Goal: Task Accomplishment & Management: Manage account settings

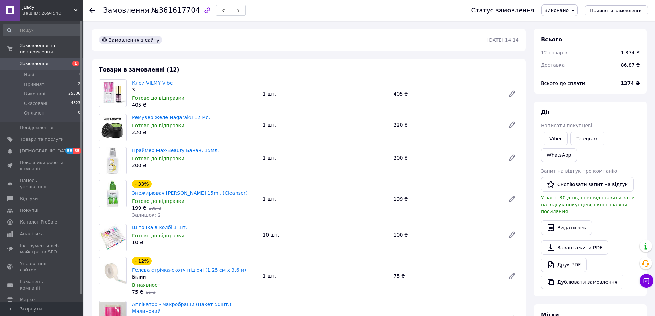
click at [563, 12] on span "Виконано" at bounding box center [556, 10] width 24 height 5
click at [562, 26] on li "Прийнято" at bounding box center [559, 24] width 36 height 10
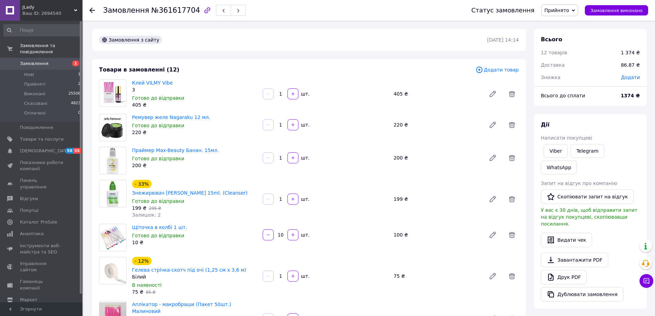
click at [495, 69] on span "Додати товар" at bounding box center [496, 70] width 43 height 8
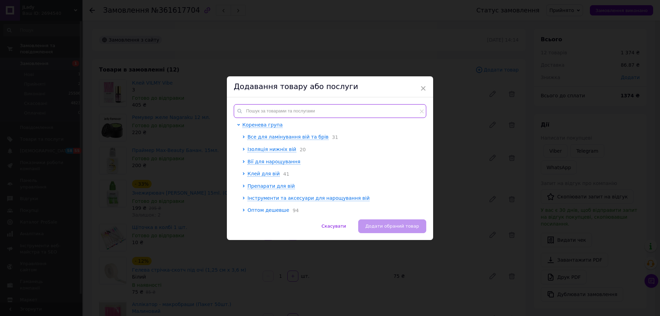
click at [268, 110] on input "text" at bounding box center [330, 111] width 192 height 14
paste input "ALIAS Мікс CC, 0.085"
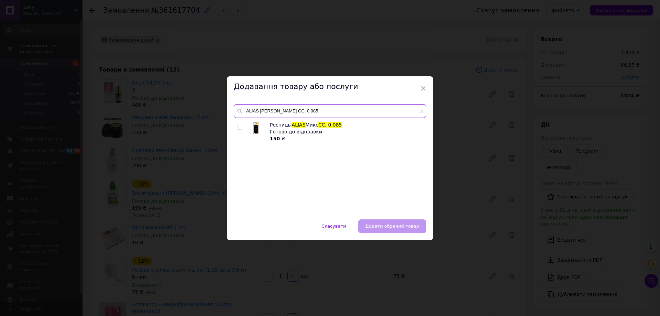
type input "ALIAS Мікс CC, 0.085"
click at [241, 127] on span at bounding box center [239, 127] width 5 height 5
click at [241, 127] on input "checkbox" at bounding box center [239, 127] width 4 height 4
checkbox input "true"
click at [396, 222] on button "Додати обраний товар" at bounding box center [392, 226] width 68 height 14
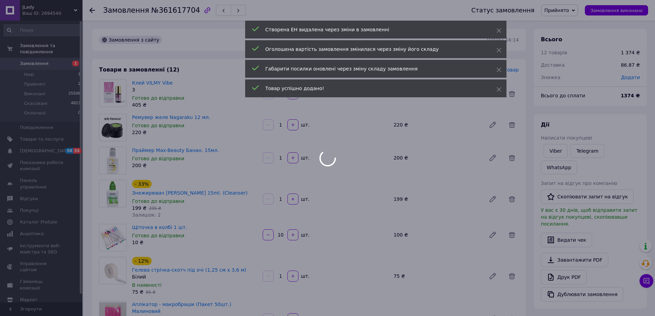
type input "5"
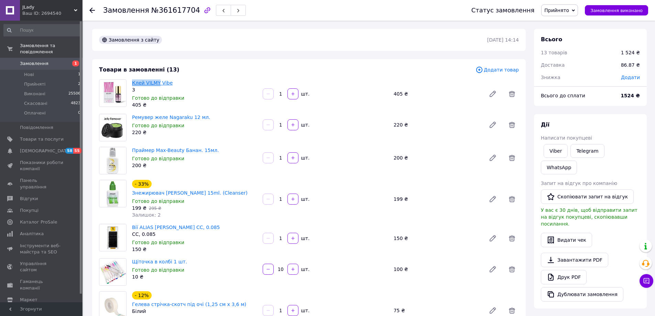
drag, startPoint x: 131, startPoint y: 80, endPoint x: 157, endPoint y: 82, distance: 26.2
click at [157, 82] on div "Клей VILMY Vibe 3 Готово до відправки 405 ₴" at bounding box center [194, 94] width 131 height 32
copy link "Клей VILMY"
click at [490, 71] on span "Додати товар" at bounding box center [496, 70] width 43 height 8
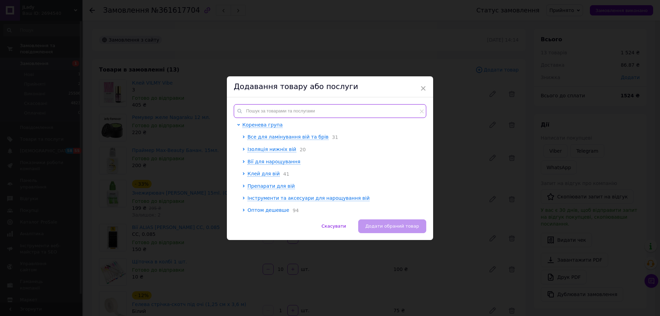
click at [276, 115] on input "text" at bounding box center [330, 111] width 192 height 14
paste input "Клей VILMY"
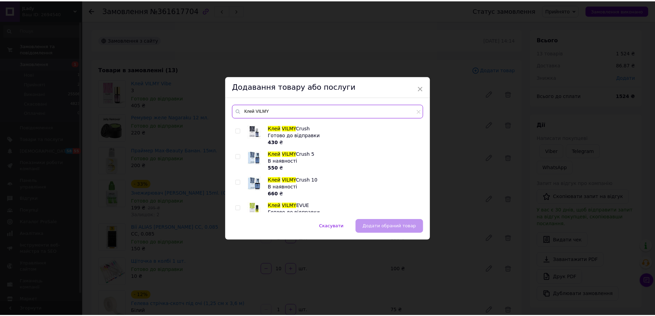
scroll to position [40, 0]
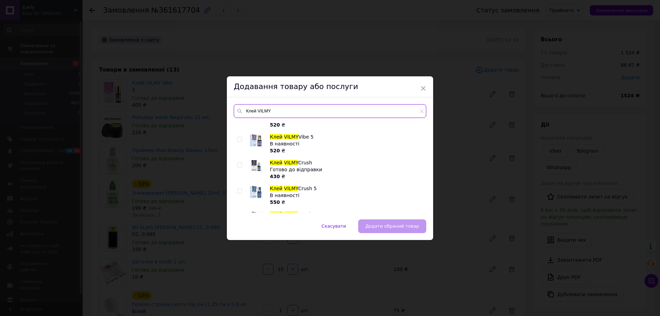
type input "Клей VILMY"
click at [238, 165] on input "checkbox" at bounding box center [239, 165] width 4 height 4
checkbox input "true"
click at [390, 228] on span "Додати обраний товар" at bounding box center [392, 225] width 54 height 5
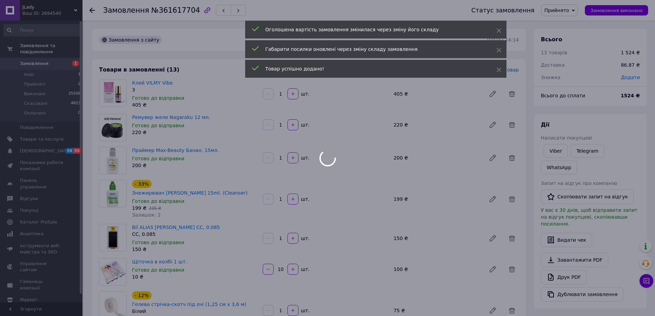
type input "5"
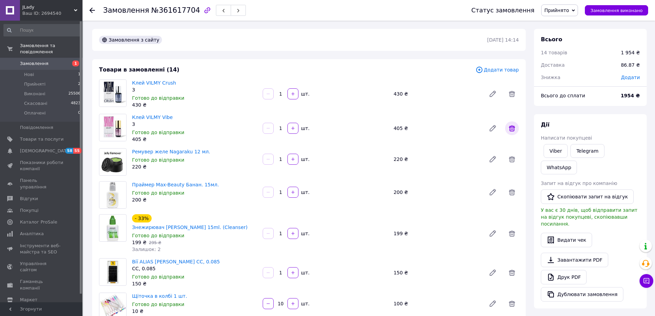
click at [509, 130] on icon at bounding box center [512, 128] width 8 height 8
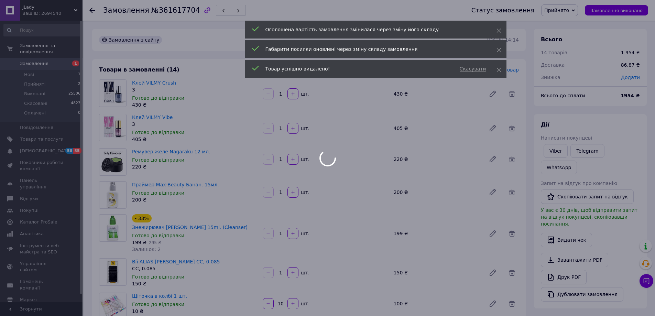
type input "5"
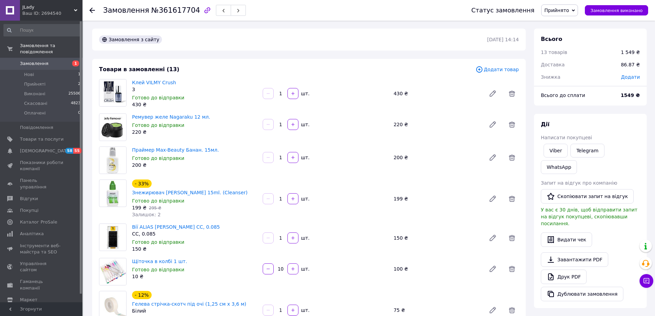
scroll to position [0, 0]
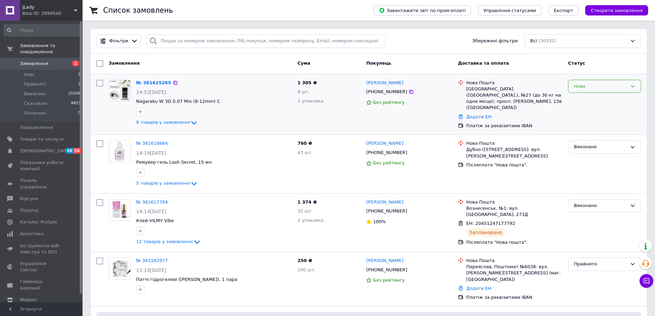
click at [589, 83] on div "Нове" at bounding box center [600, 86] width 53 height 7
click at [584, 99] on li "Прийнято" at bounding box center [604, 100] width 73 height 13
click at [33, 278] on span "Гаманець компанії" at bounding box center [42, 284] width 44 height 12
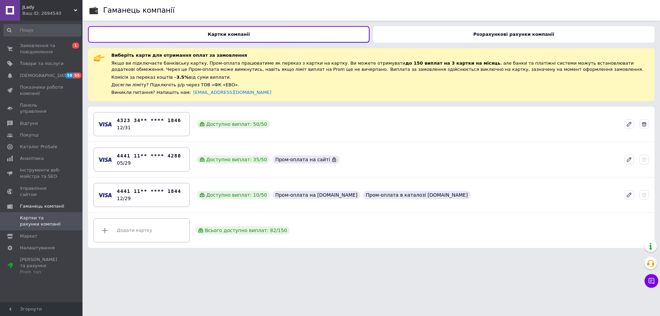
click at [476, 35] on div "Розрахункові рахунки компанії" at bounding box center [513, 34] width 281 height 16
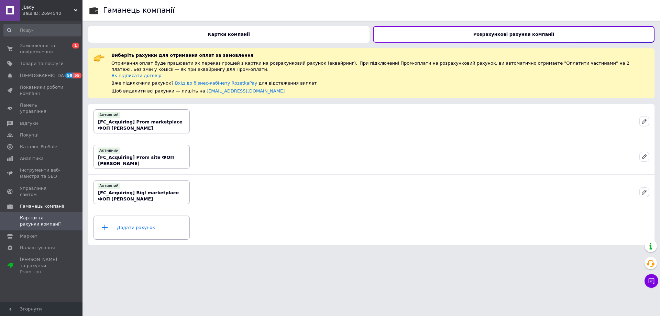
click at [646, 122] on icon at bounding box center [644, 121] width 6 height 6
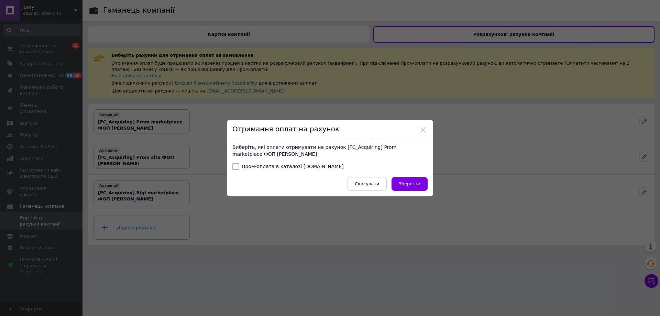
click at [479, 151] on div "Отримання оплат на рахунок Виберіть, які оплати отримувати на рахунок [FC_Acqui…" at bounding box center [330, 158] width 660 height 316
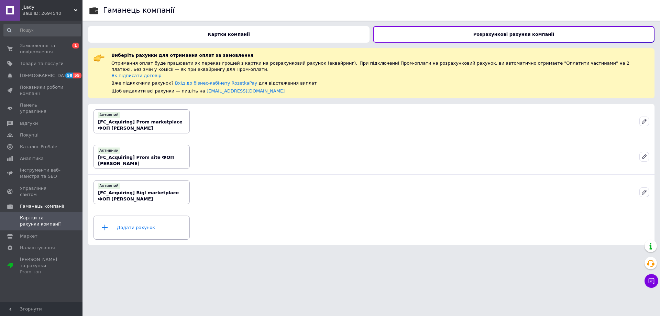
click at [227, 37] on div "Картки компанії" at bounding box center [228, 34] width 281 height 16
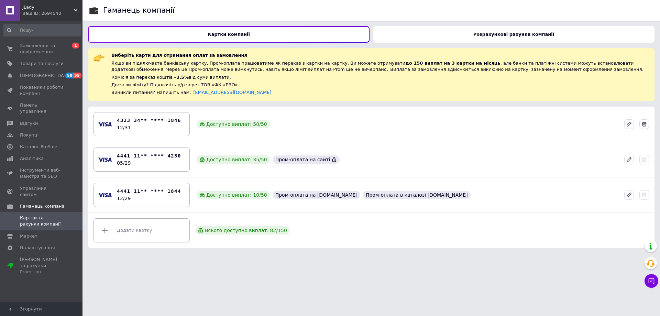
click at [500, 33] on b "Розрахункові рахунки компанії" at bounding box center [513, 34] width 81 height 5
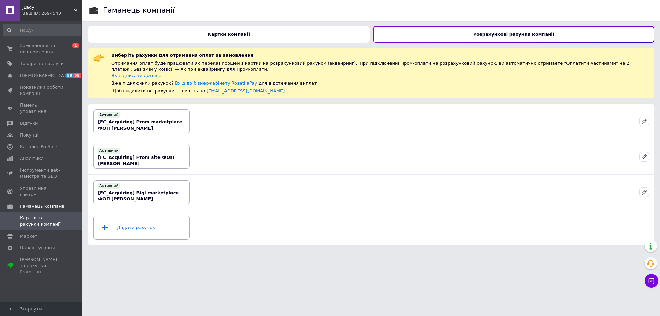
click at [309, 35] on div "Картки компанії" at bounding box center [228, 34] width 281 height 16
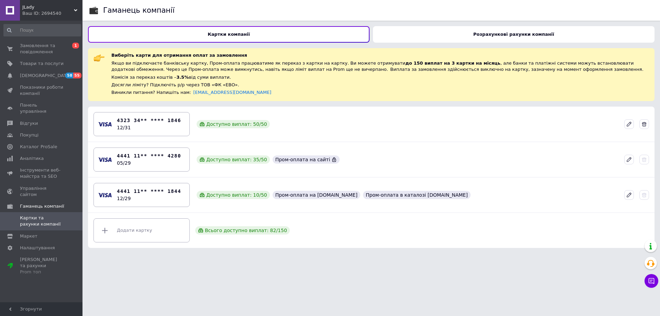
click at [526, 35] on b "Розрахункові рахунки компанії" at bounding box center [513, 34] width 81 height 5
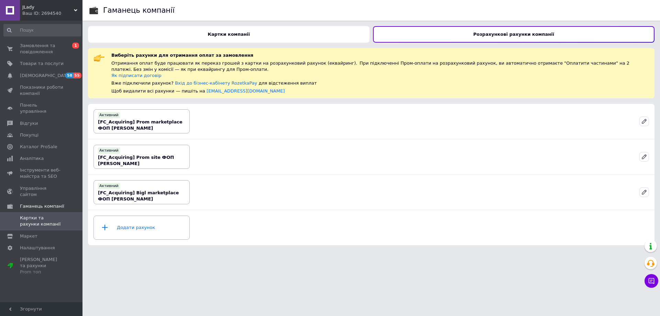
click at [250, 40] on div "Картки компанії" at bounding box center [228, 34] width 281 height 16
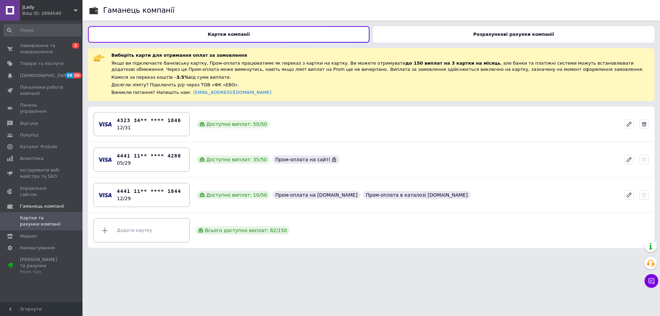
click at [426, 34] on div "Розрахункові рахунки компанії" at bounding box center [513, 34] width 281 height 16
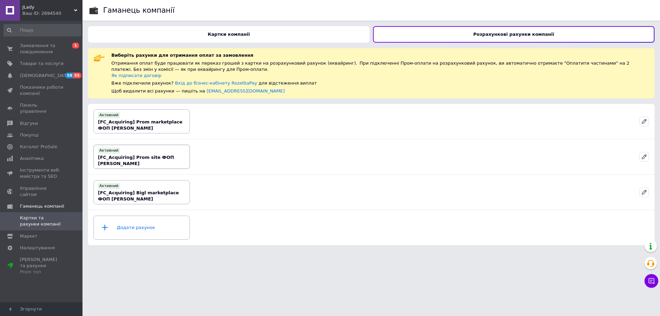
click at [144, 168] on div "Активний [FC_Acquiring] Prom site ФОП Жив'юк Вікторія Вікторівна" at bounding box center [141, 157] width 96 height 24
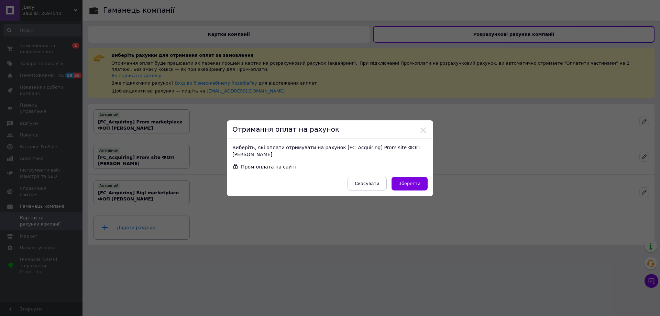
click at [373, 106] on div "Отримання оплат на рахунок Виберіть, які оплати отримувати на рахунок [FC_Acqui…" at bounding box center [330, 158] width 660 height 316
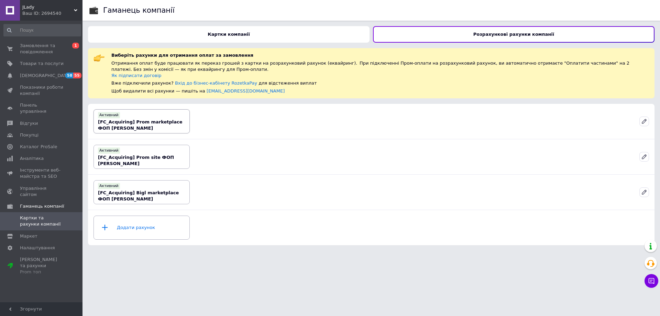
click at [145, 121] on b "[FC_Acquiring] Prom marketplace ФОП Жив'юк Вікторія Вікторівна" at bounding box center [140, 124] width 85 height 11
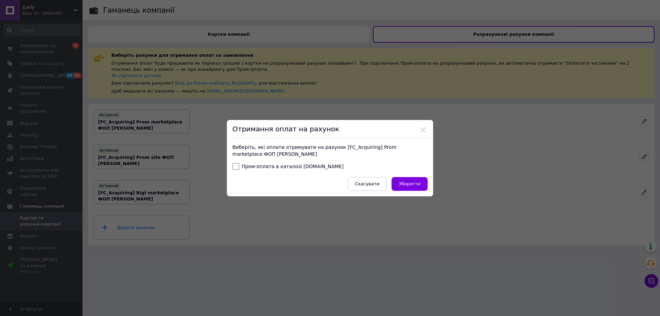
click at [269, 108] on div "Отримання оплат на рахунок Виберіть, які оплати отримувати на рахунок [FC_Acqui…" at bounding box center [330, 158] width 660 height 316
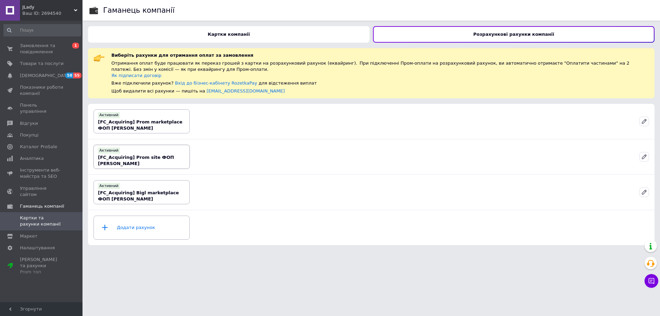
click at [141, 147] on div "Активний [FC_Acquiring] Prom site ФОП Жив'юк Вікторія Вікторівна" at bounding box center [141, 156] width 87 height 20
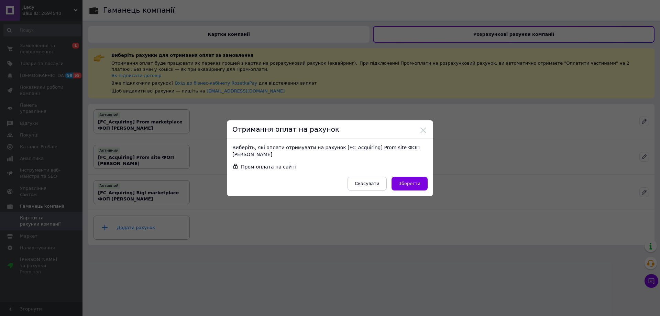
click at [317, 106] on div "Отримання оплат на рахунок Виберіть, які оплати отримувати на рахунок [FC_Acqui…" at bounding box center [330, 158] width 660 height 316
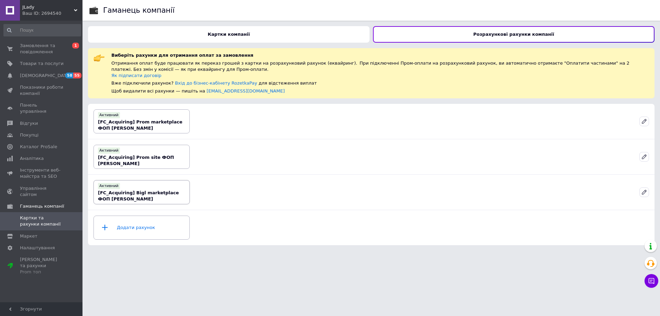
click at [172, 189] on div "Активний [FC_Acquiring] Bigl marketplace ФОП Жив'юк Вікторія Вікторівна" at bounding box center [141, 192] width 87 height 20
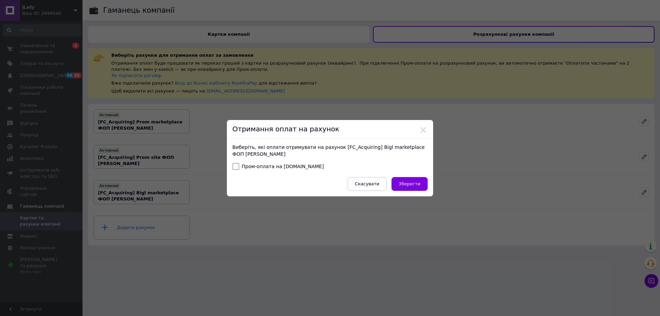
click at [273, 108] on div "Отримання оплат на рахунок Виберіть, які оплати отримувати на рахунок [FC_Acqui…" at bounding box center [330, 158] width 660 height 316
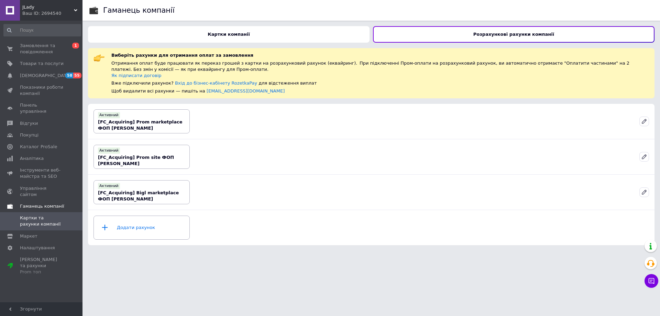
click at [41, 203] on span "Гаманець компанії" at bounding box center [42, 206] width 44 height 6
click at [150, 195] on b "[FC_Acquiring] Bigl marketplace ФОП Жив'юк Вікторія Вікторівна" at bounding box center [138, 195] width 81 height 11
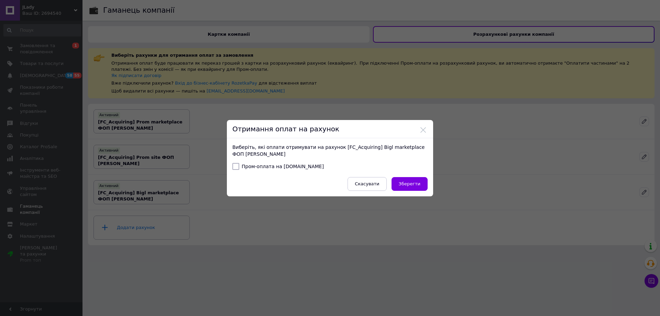
click at [239, 168] on label "Пром-оплата на Bigl.ua" at bounding box center [277, 166] width 91 height 7
click at [239, 168] on input "Пром-оплата на Bigl.ua" at bounding box center [235, 166] width 7 height 7
checkbox input "true"
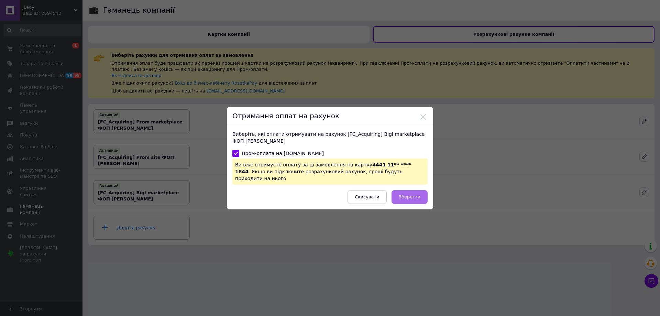
click at [415, 194] on span "Зберегти" at bounding box center [410, 196] width 22 height 5
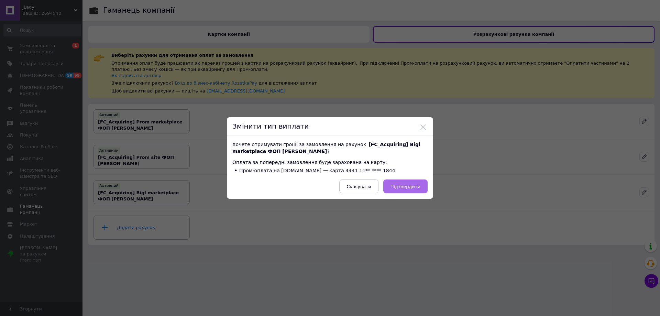
click at [414, 184] on span "Підтвердити" at bounding box center [405, 186] width 30 height 5
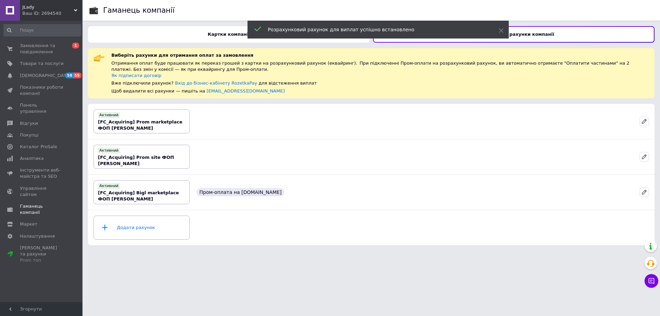
click at [209, 31] on div "Картки компанії" at bounding box center [228, 34] width 281 height 16
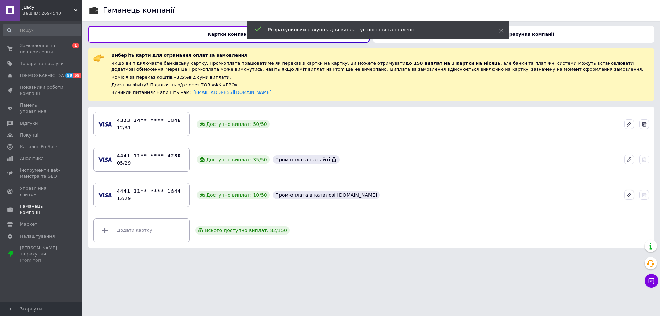
click at [628, 197] on icon at bounding box center [629, 195] width 4 height 4
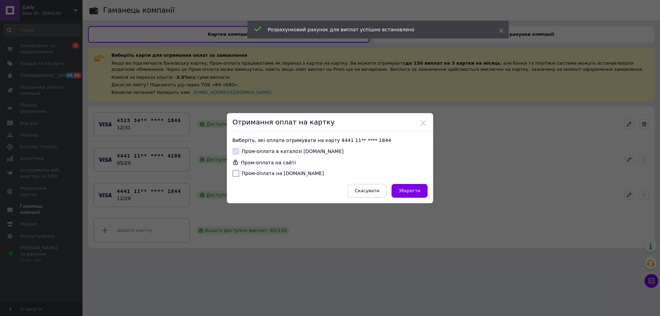
click at [238, 174] on label "Пром-оплата на Bigl.ua" at bounding box center [277, 173] width 91 height 7
click at [238, 174] on input "Пром-оплата на Bigl.ua" at bounding box center [235, 173] width 7 height 7
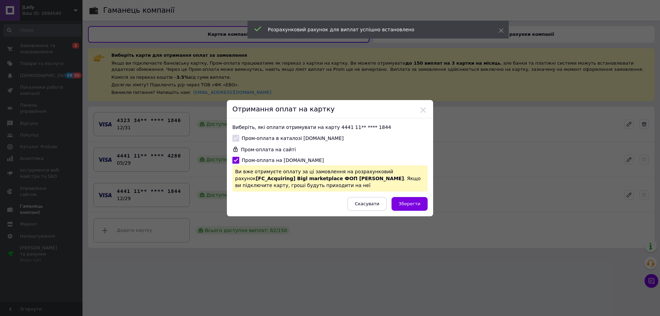
click at [251, 164] on div "Пром-оплата на Bigl.ua Ви вже отримуєте оплату за ці замовлення на розрахункови…" at bounding box center [329, 174] width 195 height 35
click at [251, 161] on label "Пром-оплата на Bigl.ua" at bounding box center [277, 160] width 91 height 7
click at [239, 161] on input "Пром-оплата на Bigl.ua" at bounding box center [235, 160] width 7 height 7
checkbox input "false"
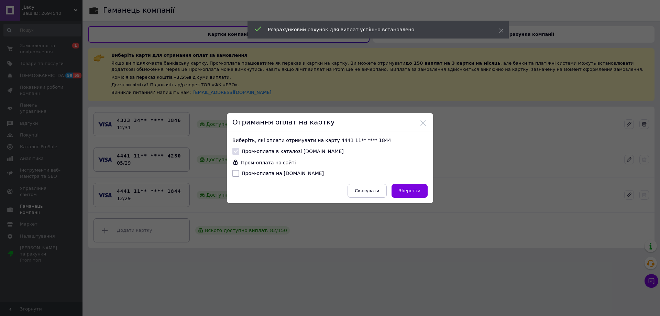
click at [470, 158] on div "Отримання оплат на картку Виберіть, які оплати отримувати на карту 4441 11** **…" at bounding box center [330, 158] width 660 height 316
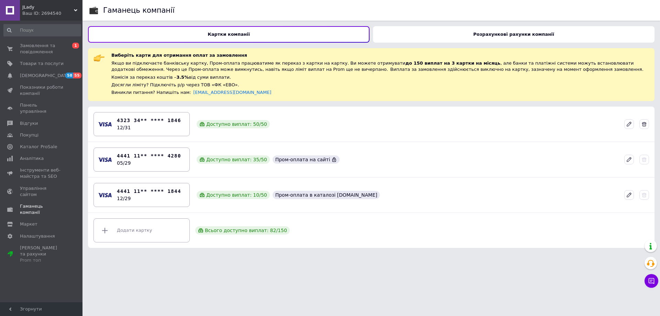
click at [488, 39] on div "Розрахункові рахунки компанії" at bounding box center [513, 34] width 281 height 16
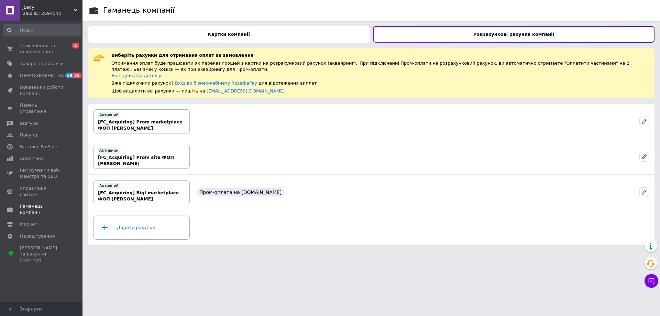
click at [170, 122] on b "[FC_Acquiring] Prom marketplace ФОП Жив'юк Вікторія Вікторівна" at bounding box center [140, 124] width 85 height 11
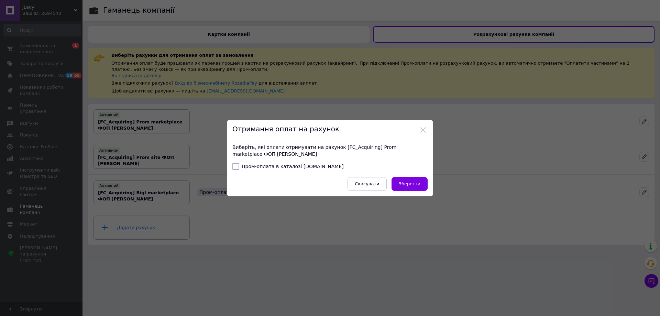
click at [236, 166] on input "Пром-оплата в каталозі Prom.ua" at bounding box center [235, 166] width 7 height 7
checkbox input "true"
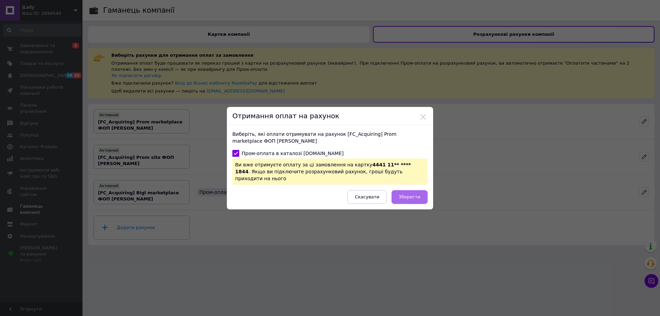
click at [422, 192] on button "Зберегти" at bounding box center [409, 197] width 36 height 14
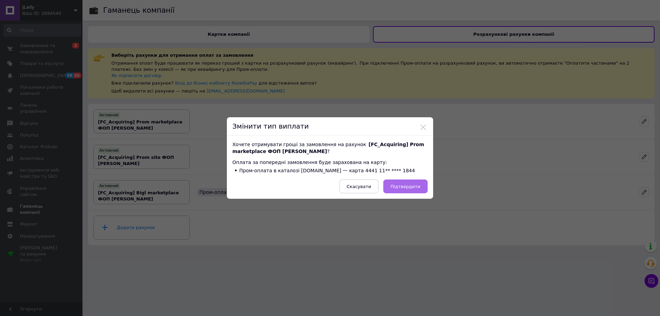
click at [409, 185] on span "Підтвердити" at bounding box center [405, 186] width 30 height 5
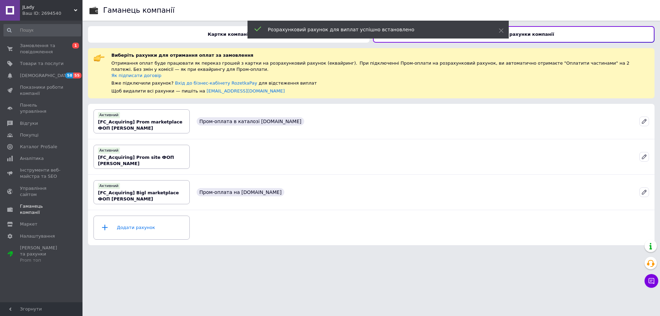
click at [230, 38] on div "Картки компанії" at bounding box center [228, 34] width 281 height 16
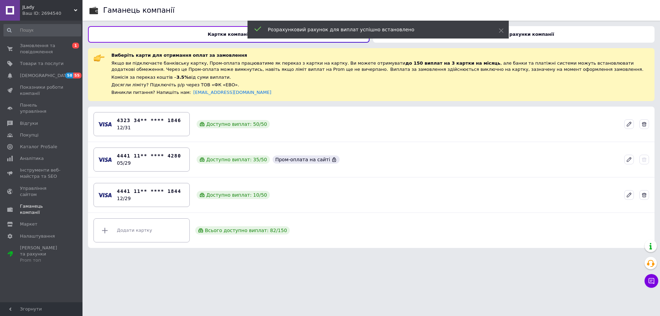
click at [541, 33] on b "Розрахункові рахунки компанії" at bounding box center [513, 34] width 81 height 5
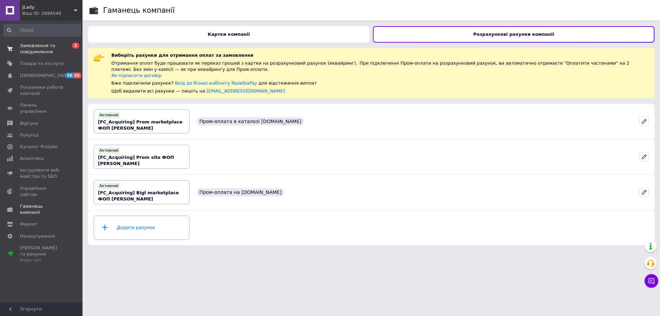
click at [30, 52] on span "Замовлення та повідомлення" at bounding box center [42, 49] width 44 height 12
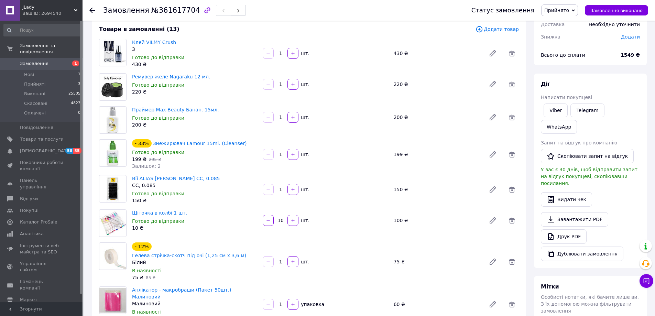
scroll to position [34, 0]
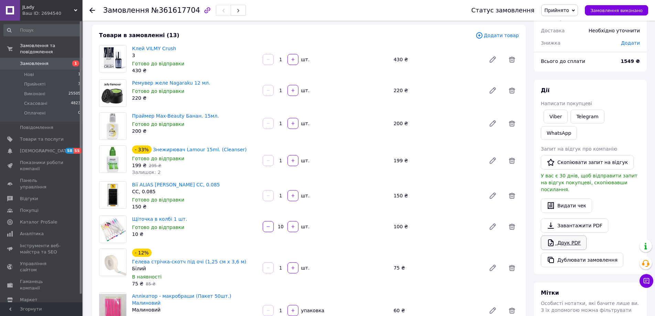
click at [556, 235] on link "Друк PDF" at bounding box center [564, 242] width 46 height 14
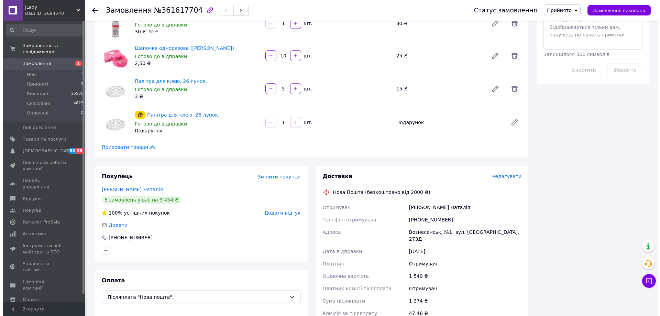
scroll to position [412, 0]
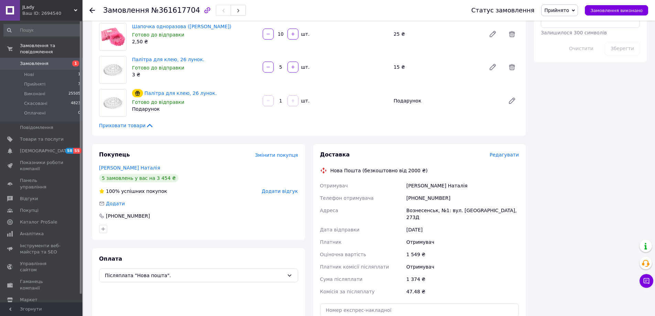
click at [504, 152] on span "Редагувати" at bounding box center [503, 154] width 29 height 5
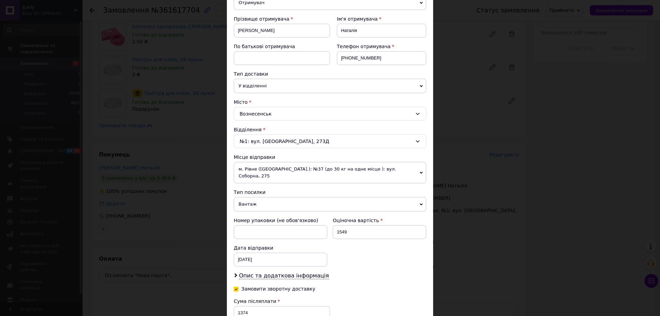
scroll to position [206, 0]
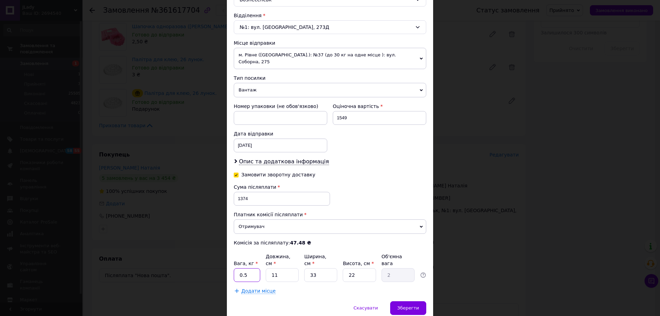
click at [252, 268] on input "0.5" at bounding box center [247, 275] width 26 height 14
type input "1"
click at [331, 268] on input "33" at bounding box center [320, 275] width 33 height 14
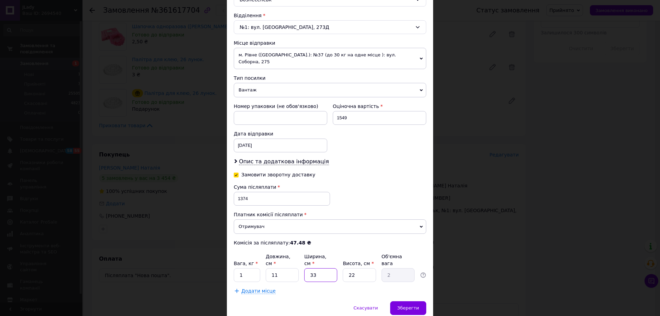
type input "5"
type input "0.3"
type input "5"
click at [359, 268] on input "22" at bounding box center [359, 275] width 33 height 14
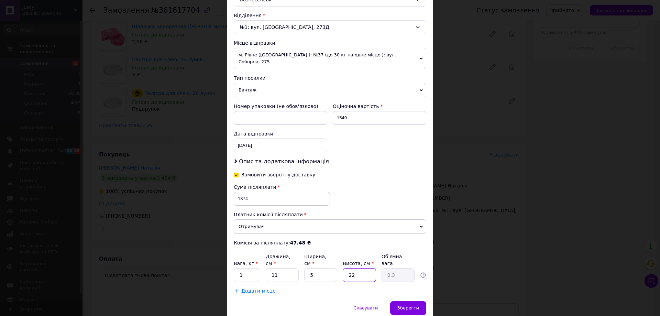
type input "5"
type input "0.1"
type input "5"
drag, startPoint x: 248, startPoint y: 191, endPoint x: 239, endPoint y: 191, distance: 9.6
click at [239, 192] on input "1374" at bounding box center [282, 199] width 96 height 14
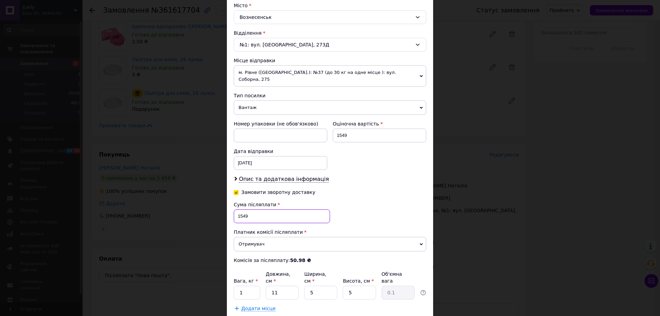
scroll to position [172, 0]
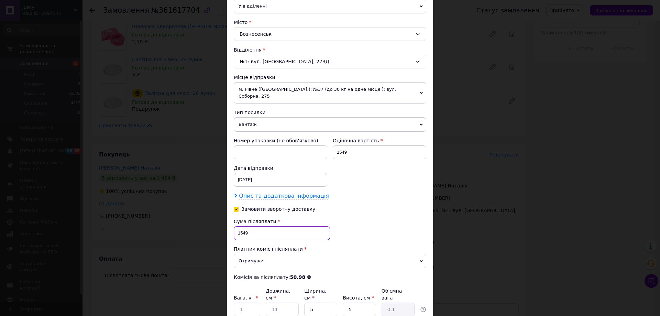
type input "1549"
click at [243, 192] on span "Опис та додаткова інформація" at bounding box center [284, 195] width 90 height 7
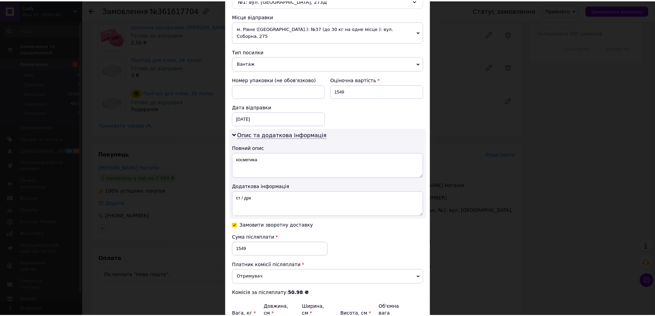
scroll to position [299, 0]
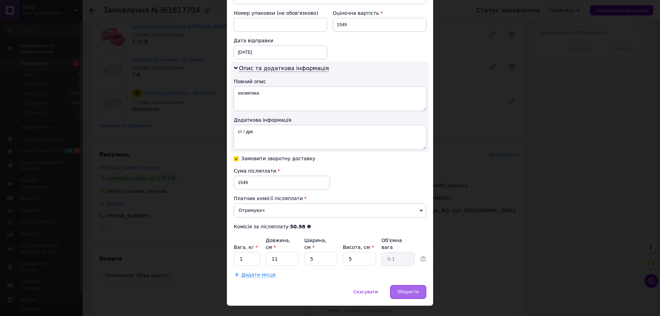
click at [402, 289] on span "Зберегти" at bounding box center [408, 291] width 22 height 5
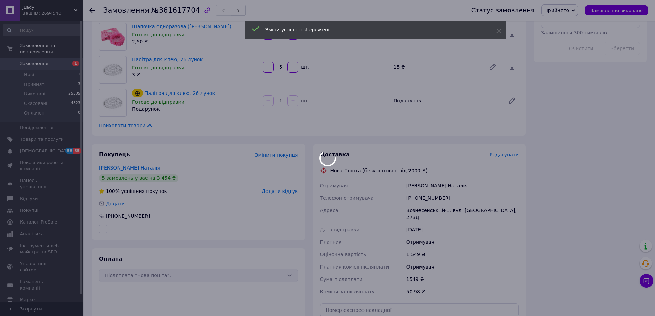
scroll to position [584, 0]
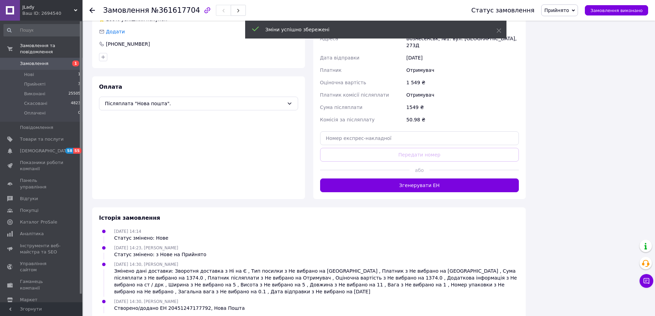
click at [417, 178] on button "Згенерувати ЕН" at bounding box center [419, 185] width 199 height 14
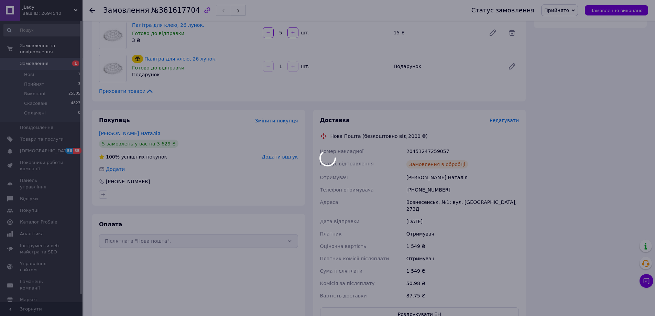
scroll to position [10, 0]
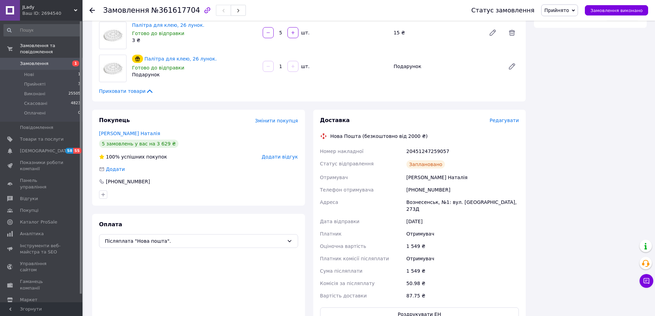
click at [418, 145] on div "20451247259057" at bounding box center [462, 151] width 115 height 12
copy div "20451247259057"
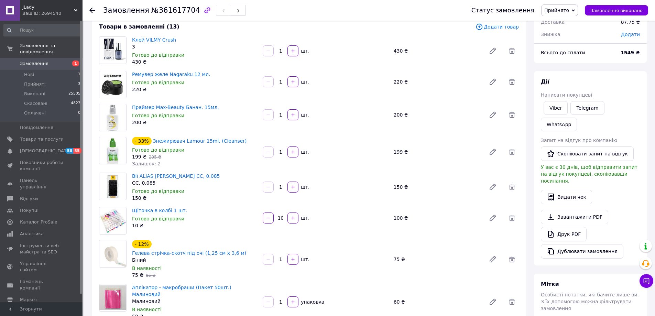
scroll to position [0, 0]
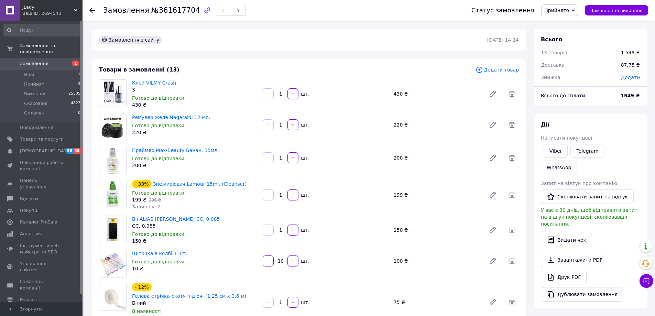
click at [566, 12] on span "Прийнято" at bounding box center [556, 10] width 25 height 5
click at [565, 22] on li "Виконано" at bounding box center [559, 24] width 36 height 10
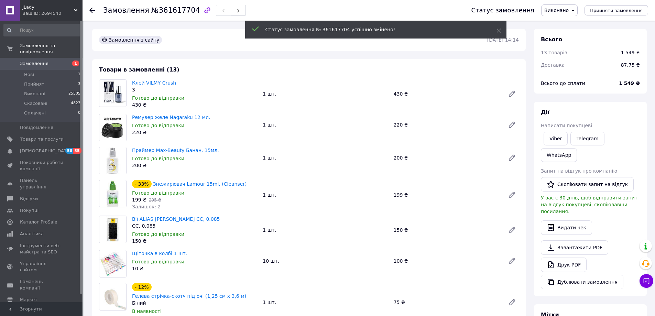
scroll to position [26, 0]
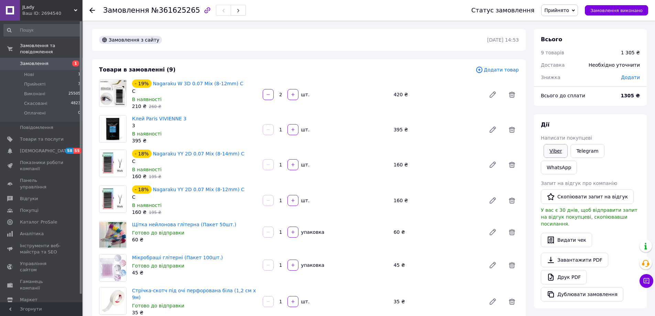
click at [561, 148] on link "Viber" at bounding box center [555, 151] width 24 height 14
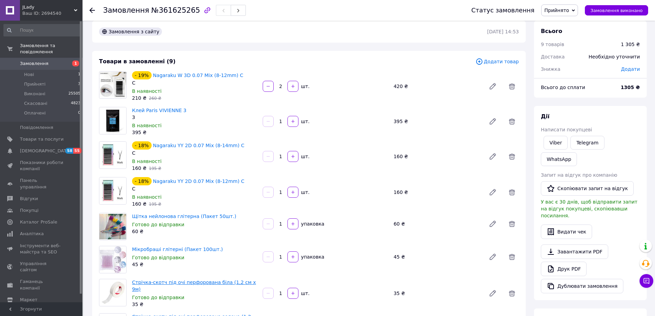
scroll to position [172, 0]
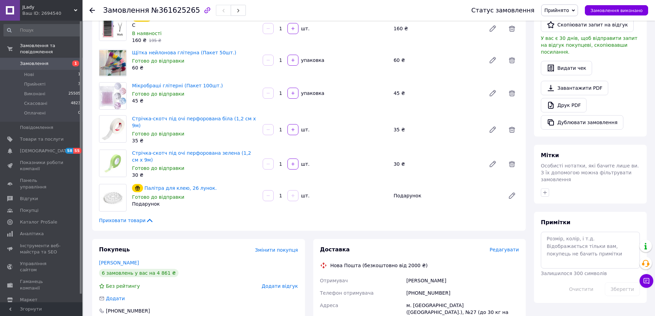
drag, startPoint x: 98, startPoint y: 259, endPoint x: 144, endPoint y: 259, distance: 45.4
click at [144, 259] on div "Покупець Змінити покупця Котельнікова Олена 6 замовлень у вас на 4 861 ₴ Без ре…" at bounding box center [198, 287] width 213 height 96
copy link "Котельнікова Олена"
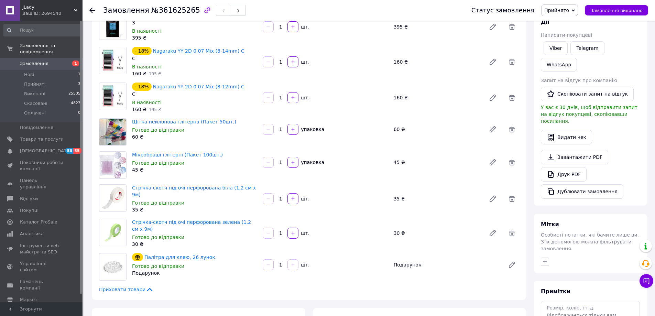
scroll to position [0, 0]
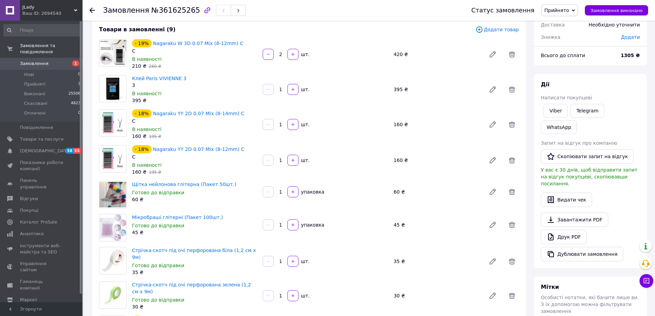
scroll to position [103, 0]
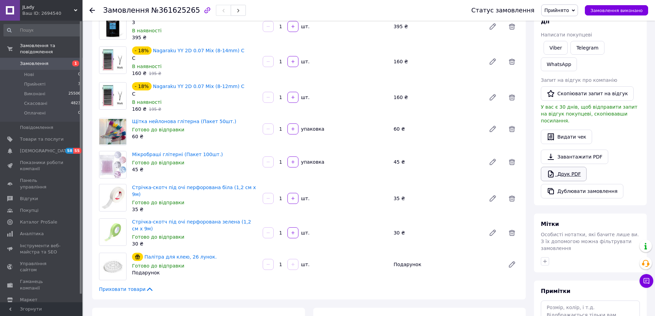
click at [569, 167] on link "Друк PDF" at bounding box center [564, 174] width 46 height 14
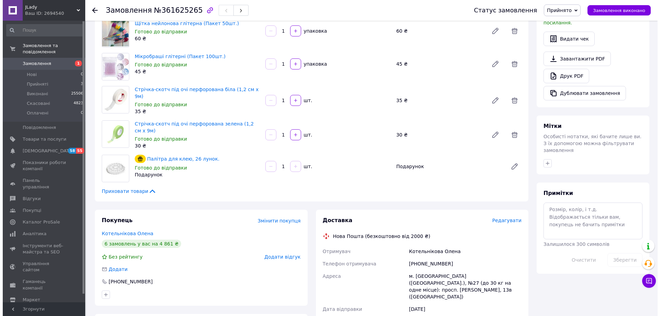
scroll to position [241, 0]
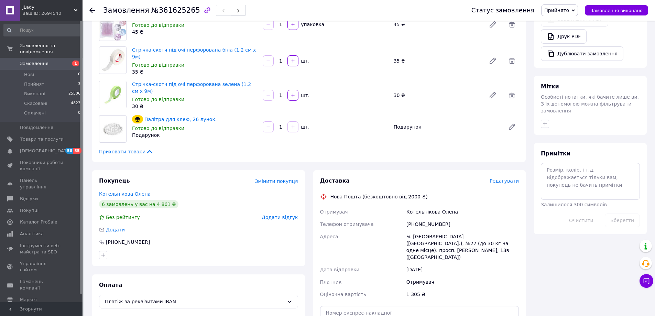
click at [505, 179] on span "Редагувати" at bounding box center [503, 180] width 29 height 5
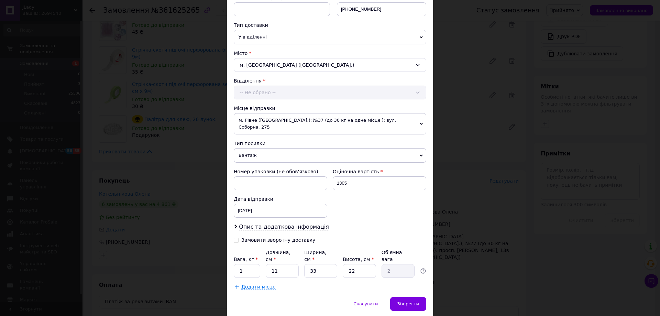
scroll to position [153, 0]
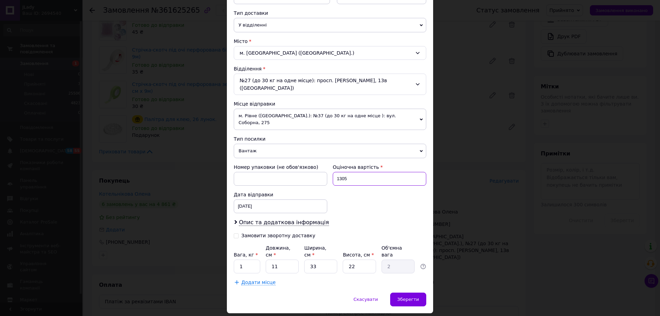
click at [352, 172] on input "1305" at bounding box center [379, 179] width 93 height 14
click at [319, 259] on input "33" at bounding box center [320, 266] width 33 height 14
type input "5"
type input "0.3"
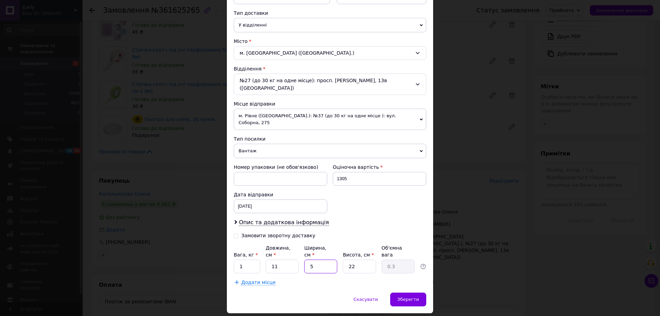
type input "5"
click at [347, 259] on input "22" at bounding box center [359, 266] width 33 height 14
type input "5"
type input "0.1"
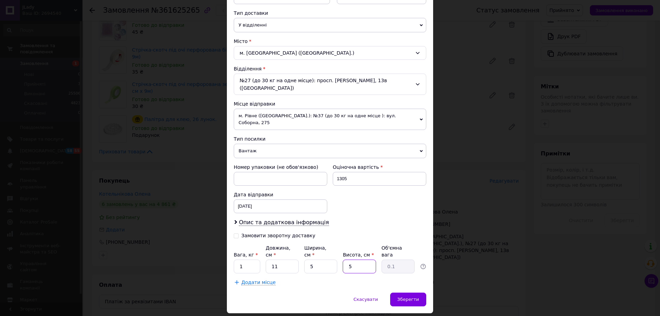
type input "5"
click at [340, 172] on input "1305" at bounding box center [379, 179] width 93 height 14
type input "1905"
click at [248, 219] on span "Опис та додаткова інформація" at bounding box center [284, 222] width 90 height 7
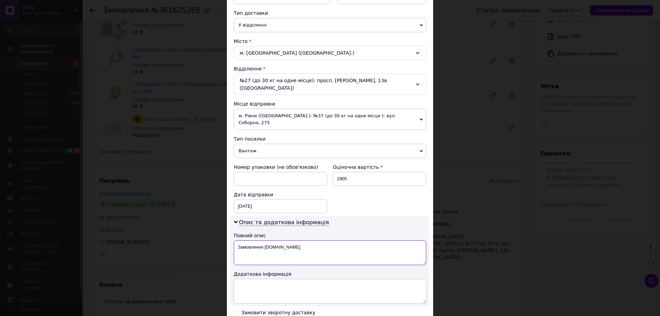
click at [246, 240] on textarea "Замовлення [DOMAIN_NAME]" at bounding box center [330, 252] width 192 height 25
click at [246, 240] on textarea "Замовлення Prom.ua" at bounding box center [330, 252] width 192 height 25
type textarea "косметика"
click at [255, 281] on textarea at bounding box center [330, 291] width 192 height 25
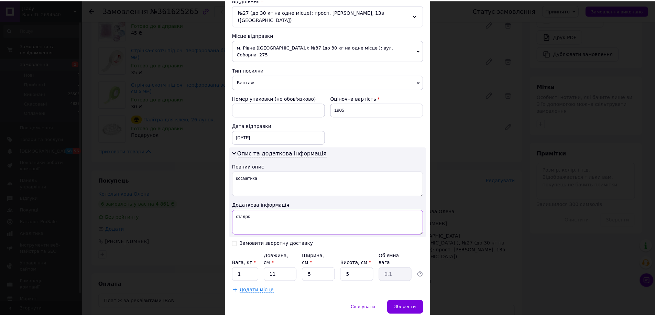
scroll to position [230, 0]
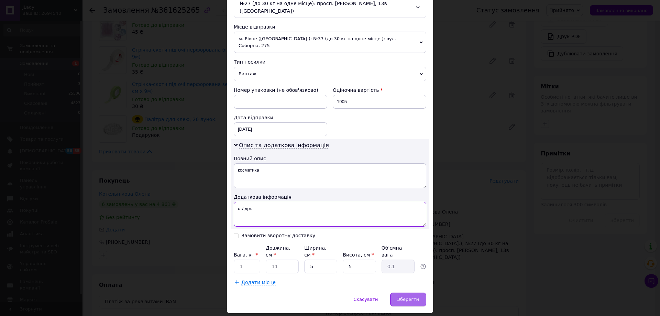
type textarea "ст/ дрк"
click at [408, 297] on span "Зберегти" at bounding box center [408, 299] width 22 height 5
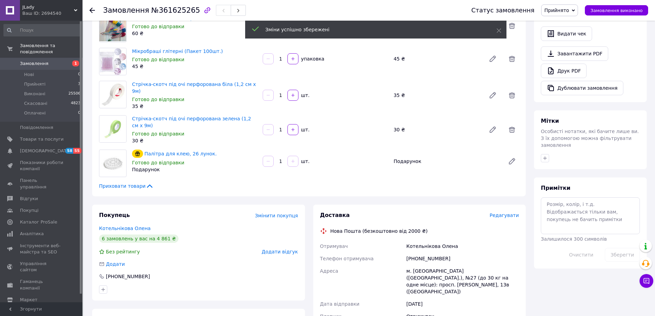
scroll to position [344, 0]
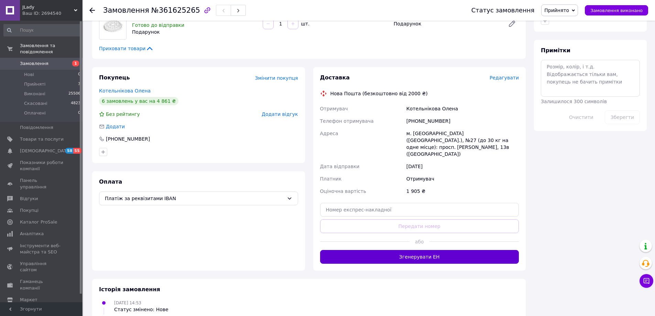
click at [422, 250] on button "Згенерувати ЕН" at bounding box center [419, 257] width 199 height 14
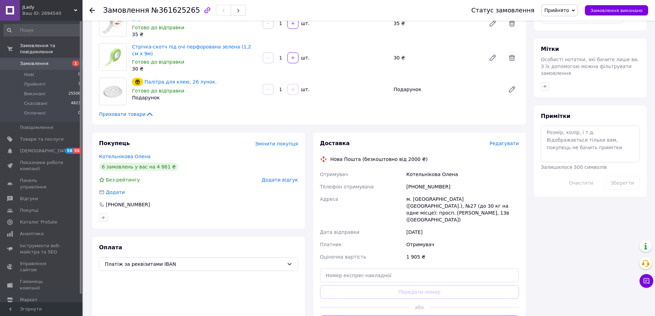
scroll to position [275, 0]
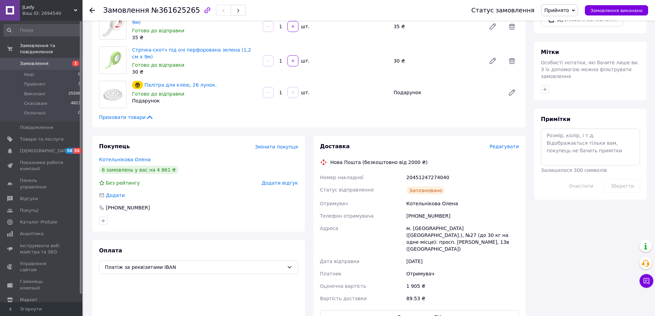
click at [415, 174] on div "20451247274040" at bounding box center [462, 177] width 115 height 12
copy div "20451247274040"
click at [568, 7] on span "Прийнято" at bounding box center [559, 10] width 37 height 12
click at [569, 21] on li "Виконано" at bounding box center [559, 24] width 36 height 10
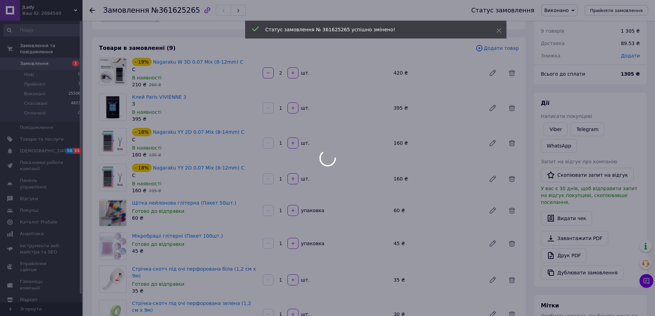
scroll to position [0, 0]
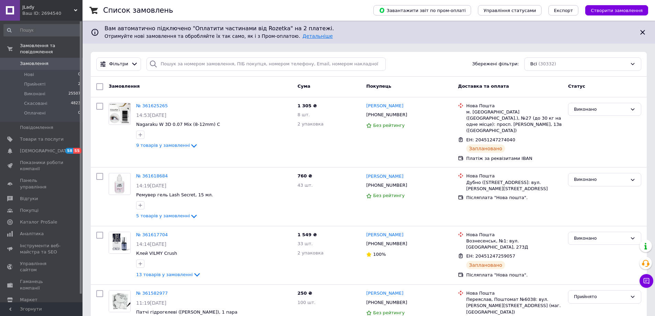
click at [302, 36] on link "Детальніше" at bounding box center [317, 35] width 30 height 5
click at [642, 32] on icon at bounding box center [642, 32] width 8 height 8
